Goal: Information Seeking & Learning: Understand process/instructions

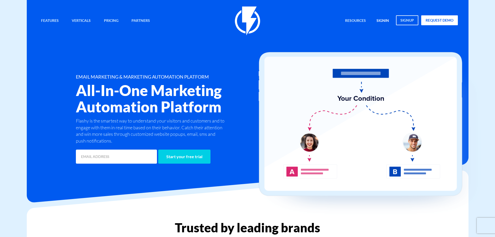
click at [379, 15] on div "Features Marketing Automation Convert, Enagage And Retain Your Customers Email …" at bounding box center [247, 20] width 428 height 29
click at [382, 18] on link "signin" at bounding box center [382, 20] width 20 height 11
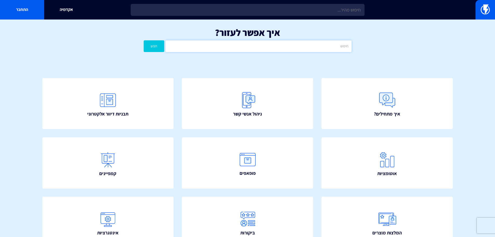
click at [321, 44] on input "text" at bounding box center [258, 46] width 186 height 12
type input "ס"
type input "הסרה מרשימת תפוצה"
click at [144, 40] on button "חפש" at bounding box center [154, 46] width 21 height 12
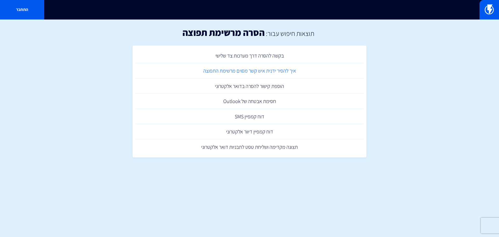
click at [298, 72] on link "איך להסיר ידנית איש קשר מסוים מרשימת התפוצה" at bounding box center [249, 70] width 229 height 15
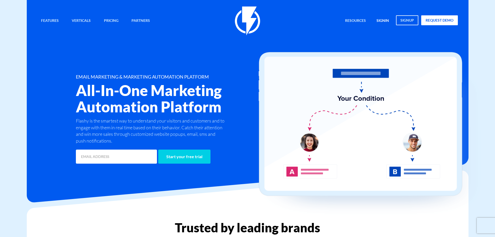
click at [387, 20] on link "signin" at bounding box center [382, 20] width 20 height 11
